Goal: Use online tool/utility: Utilize a website feature to perform a specific function

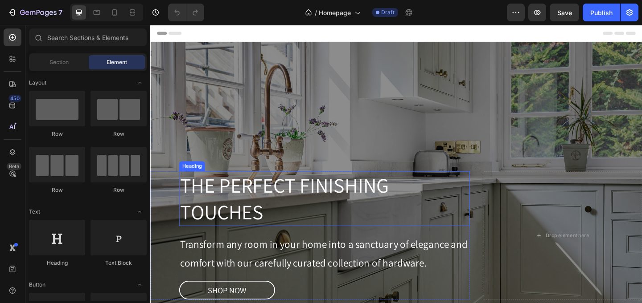
click at [334, 196] on h1 "THE PERFECT FINISHING TOUCHES" at bounding box center [339, 214] width 316 height 60
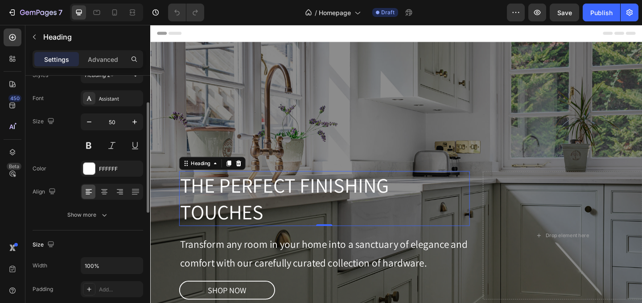
scroll to position [48, 0]
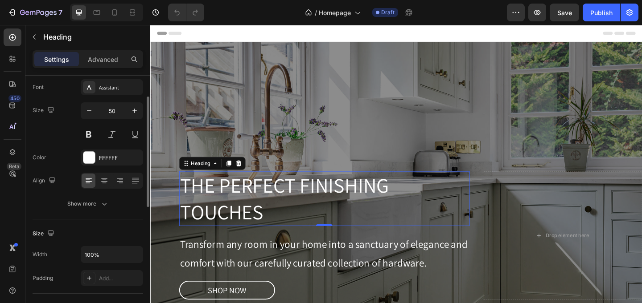
click at [80, 201] on div "Show more" at bounding box center [87, 204] width 41 height 9
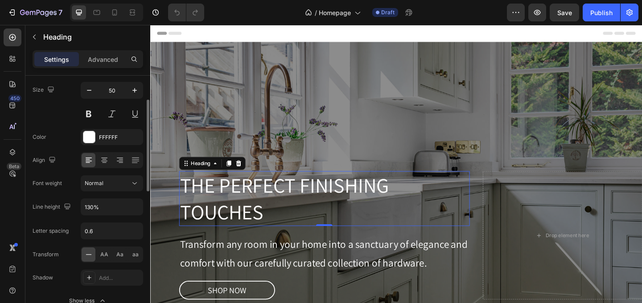
scroll to position [70, 0]
click at [92, 231] on input "0.6" at bounding box center [111, 230] width 61 height 16
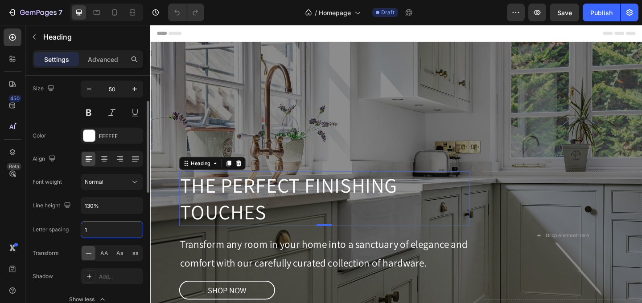
click at [98, 231] on input "1" at bounding box center [111, 230] width 61 height 16
type input "1"
click at [69, 241] on div "Font Assistant Size 50 Color FFFFFF Align Font weight Normal Line height 130% L…" at bounding box center [88, 182] width 111 height 250
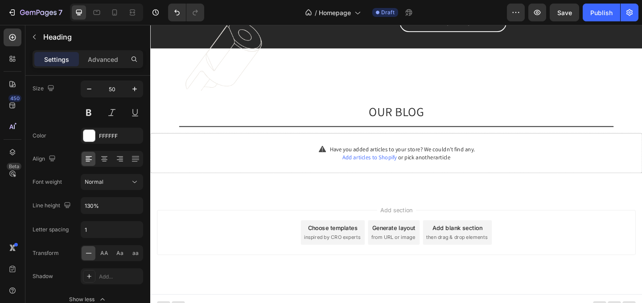
scroll to position [2453, 0]
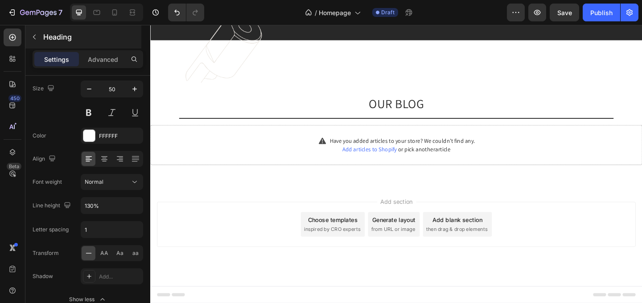
click at [34, 34] on icon "button" at bounding box center [34, 36] width 7 height 7
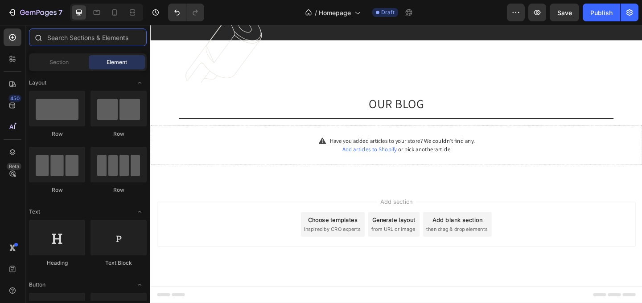
click at [59, 36] on input "text" at bounding box center [88, 38] width 118 height 18
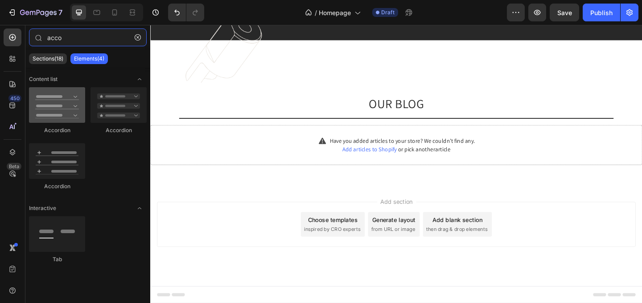
type input "acco"
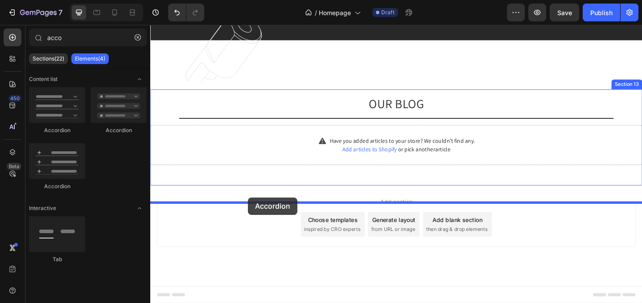
drag, startPoint x: 214, startPoint y: 132, endPoint x: 256, endPoint y: 213, distance: 91.5
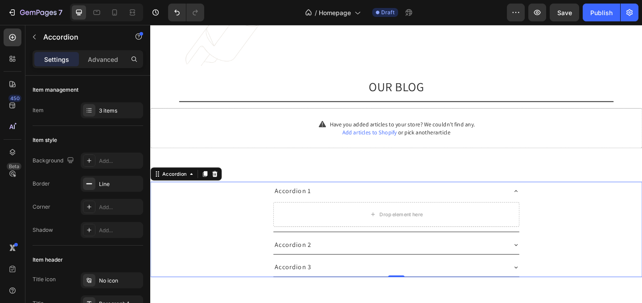
click at [459, 213] on div "Accordion 1" at bounding box center [410, 205] width 253 height 13
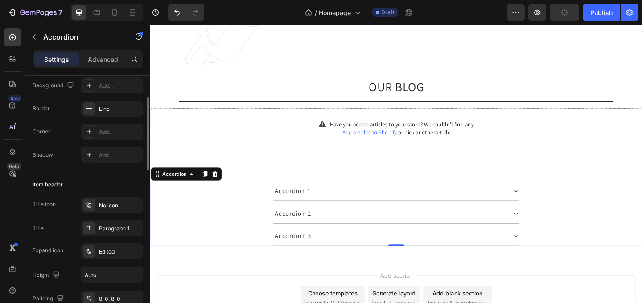
scroll to position [75, 0]
click at [98, 252] on div "Edited" at bounding box center [112, 252] width 62 height 16
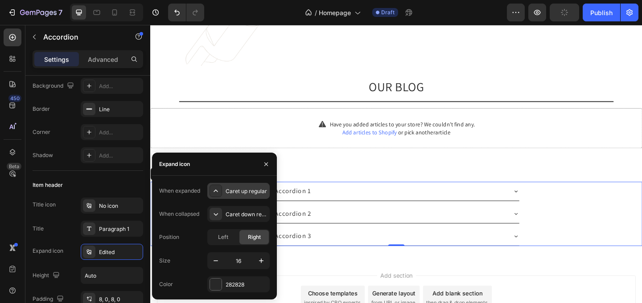
click at [238, 192] on div "Caret up regular" at bounding box center [246, 192] width 42 height 8
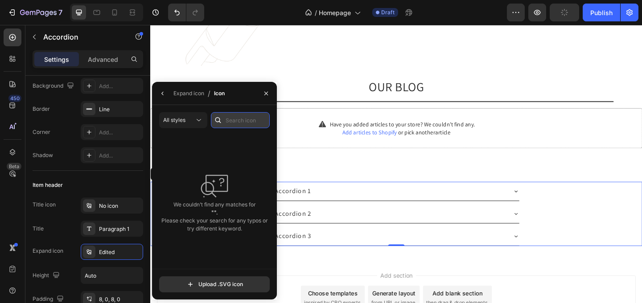
click at [245, 121] on input "text" at bounding box center [240, 120] width 59 height 16
type input "dash"
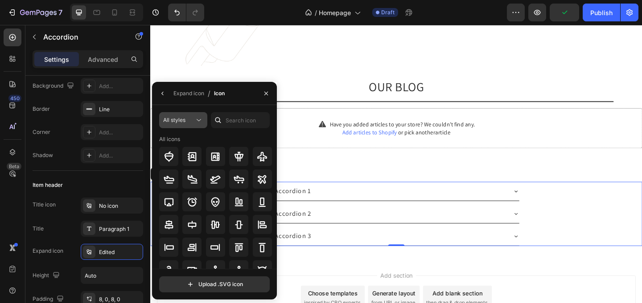
click at [185, 122] on span "All styles" at bounding box center [174, 120] width 22 height 7
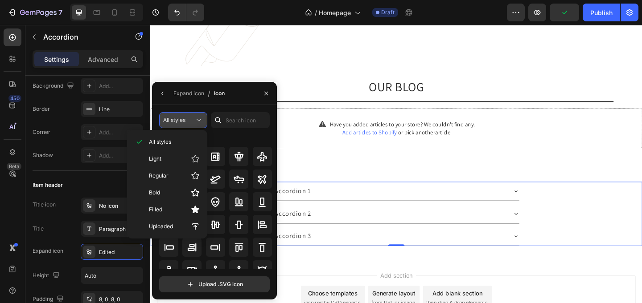
click at [185, 122] on span "All styles" at bounding box center [174, 120] width 22 height 7
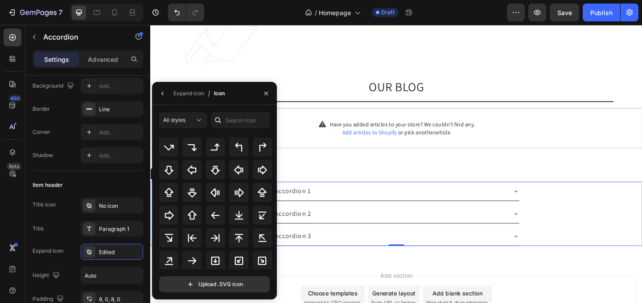
scroll to position [290, 0]
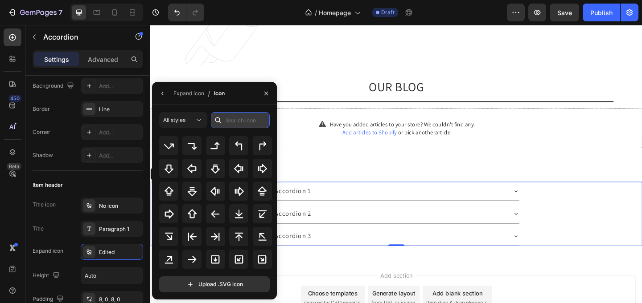
click at [241, 126] on input "text" at bounding box center [240, 120] width 59 height 16
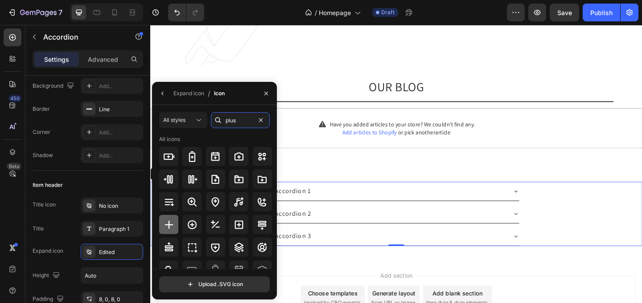
type input "plus"
click at [167, 224] on icon at bounding box center [168, 225] width 8 height 8
click at [170, 224] on icon at bounding box center [169, 225] width 11 height 11
click at [79, 260] on div "Expand icon Edited" at bounding box center [88, 252] width 111 height 16
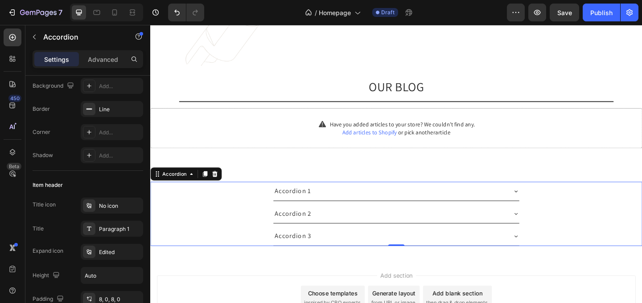
click at [544, 234] on icon at bounding box center [547, 230] width 7 height 7
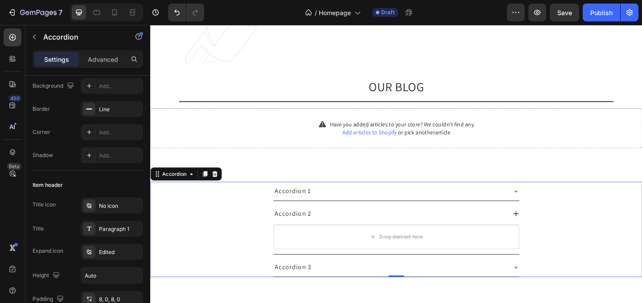
click at [544, 241] on div "Accordion 2" at bounding box center [417, 230] width 267 height 20
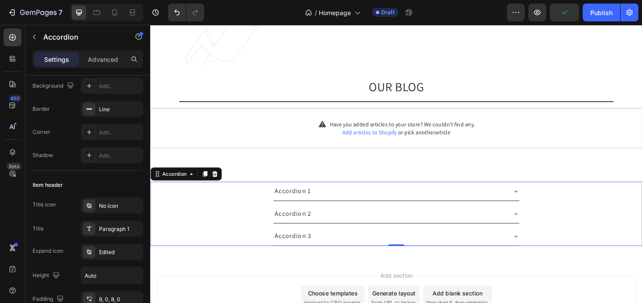
click at [544, 241] on div "Accordion 2" at bounding box center [417, 230] width 267 height 20
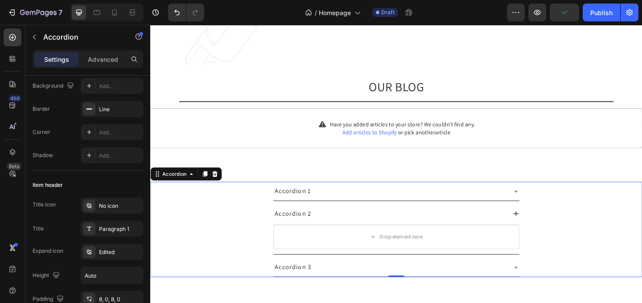
click at [544, 241] on div "Accordion 2" at bounding box center [417, 230] width 267 height 20
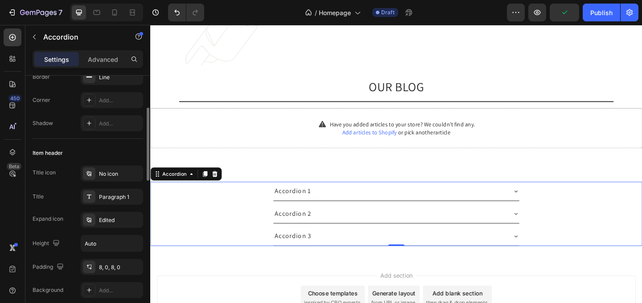
scroll to position [109, 0]
click at [220, 214] on div "Accordion 1" at bounding box center [418, 206] width 534 height 21
click at [220, 190] on icon at bounding box center [220, 187] width 6 height 6
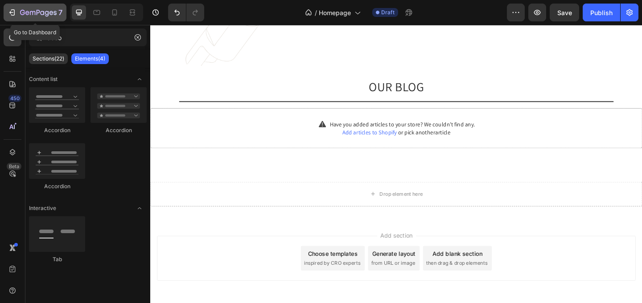
click at [25, 12] on icon "button" at bounding box center [38, 13] width 37 height 8
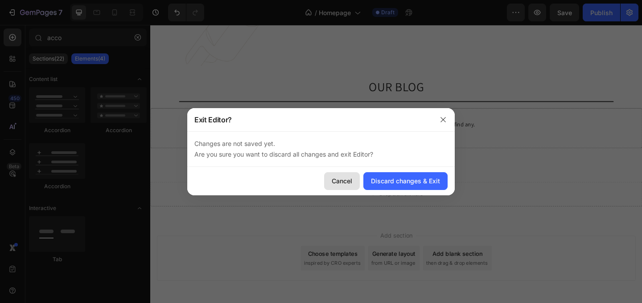
click at [339, 177] on div "Cancel" at bounding box center [342, 180] width 20 height 9
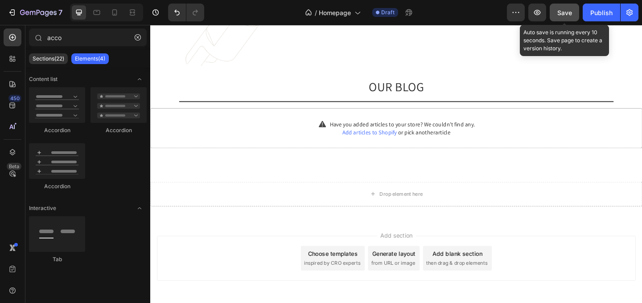
click at [562, 15] on span "Save" at bounding box center [564, 13] width 15 height 8
